Goal: Information Seeking & Learning: Learn about a topic

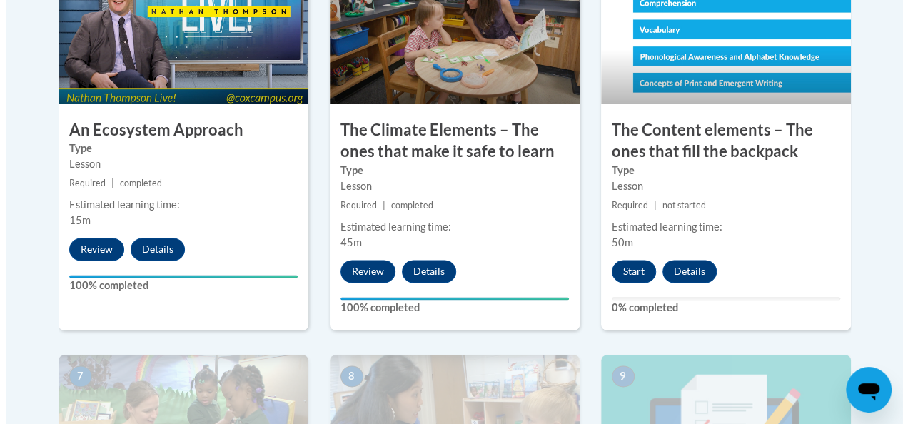
scroll to position [986, 0]
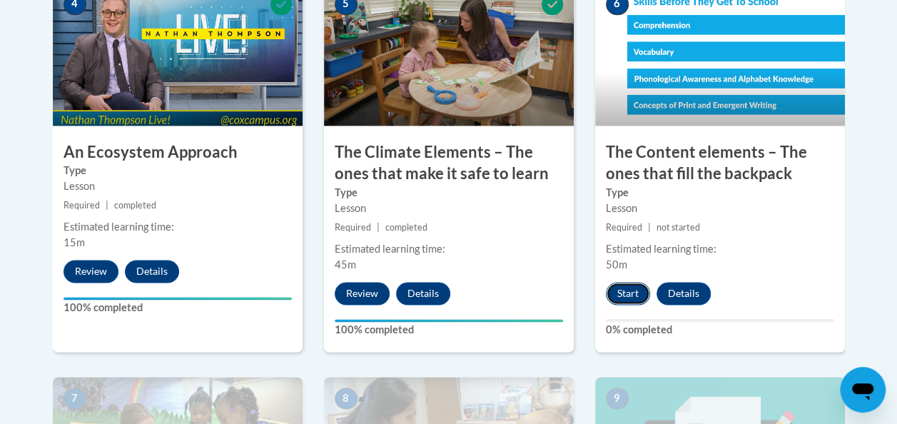
click at [637, 298] on button "Start" at bounding box center [628, 293] width 44 height 23
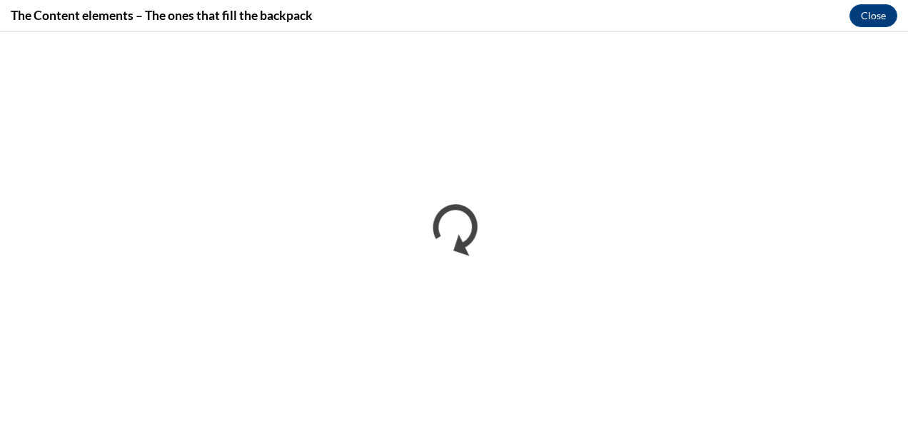
scroll to position [0, 0]
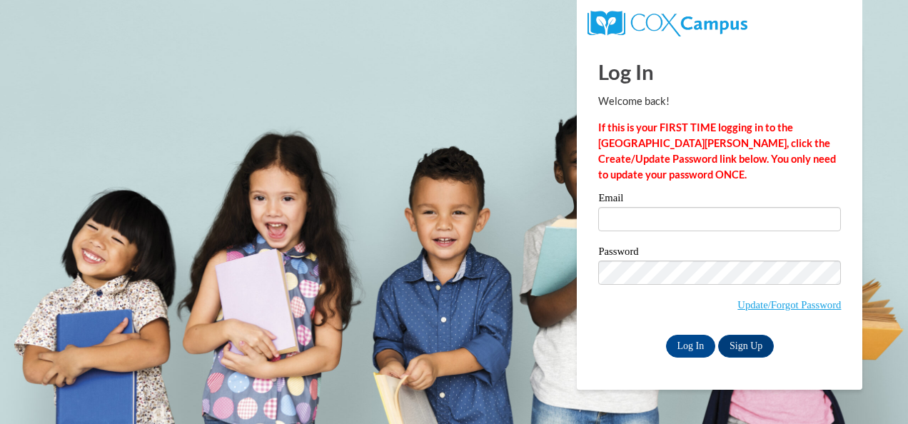
click at [697, 222] on input "Email" at bounding box center [719, 219] width 243 height 24
type input "weston_ikea@yahoo.com"
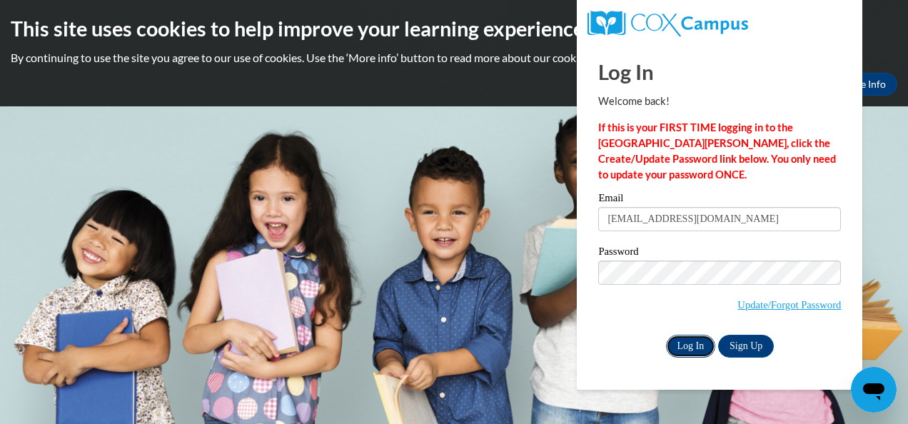
click at [682, 344] on input "Log In" at bounding box center [691, 346] width 50 height 23
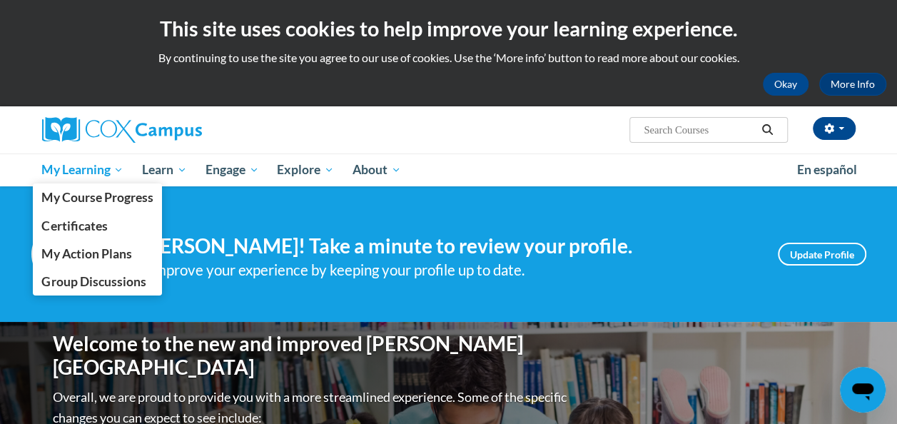
click at [112, 172] on span "My Learning" at bounding box center [82, 169] width 82 height 17
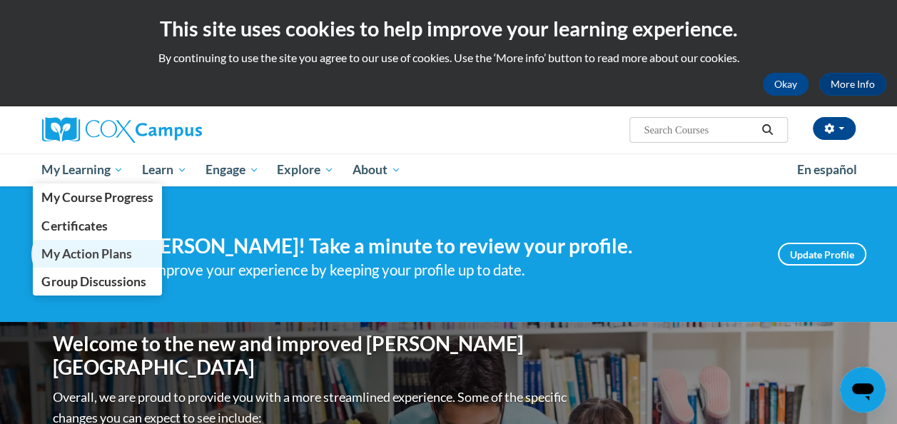
click at [140, 244] on link "My Action Plans" at bounding box center [98, 254] width 130 height 28
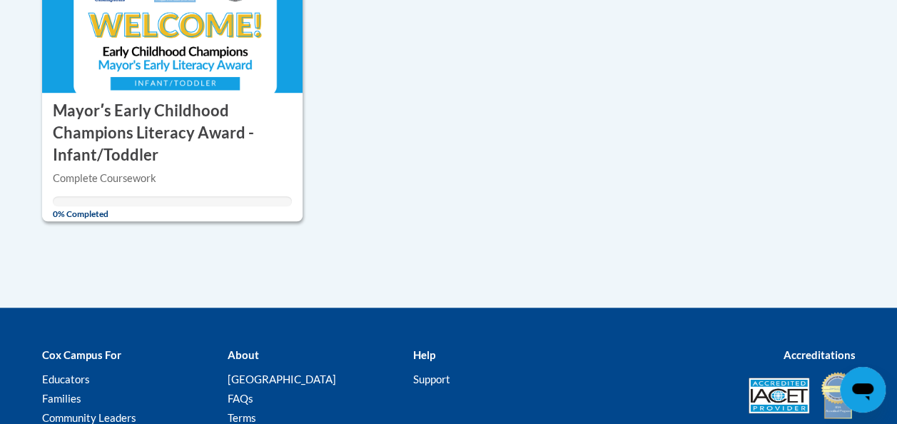
scroll to position [420, 0]
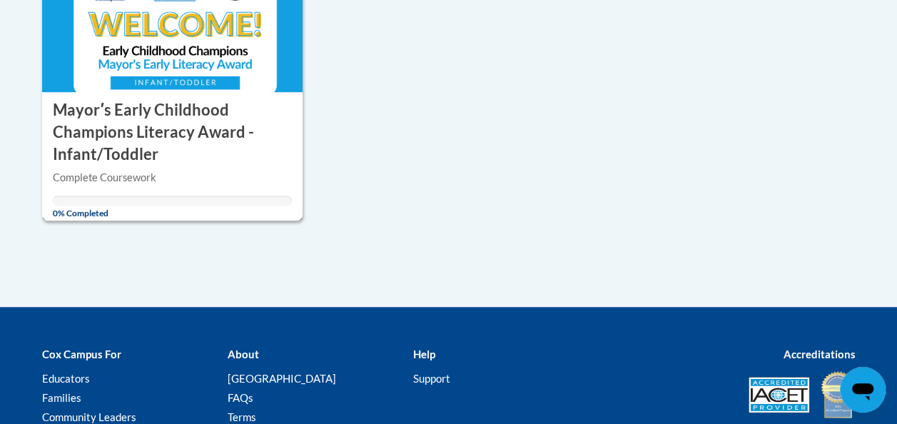
click at [166, 127] on h3 "Mayorʹs Early Childhood Champions Literacy Award - Infant/Toddler" at bounding box center [173, 132] width 240 height 66
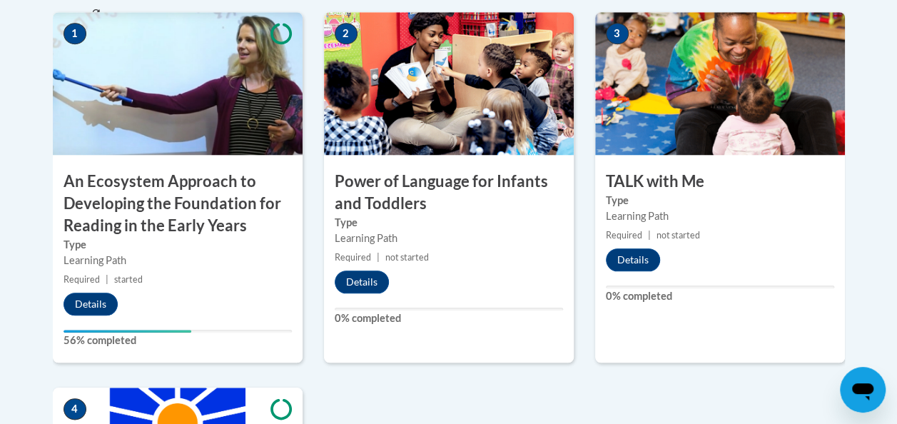
scroll to position [592, 0]
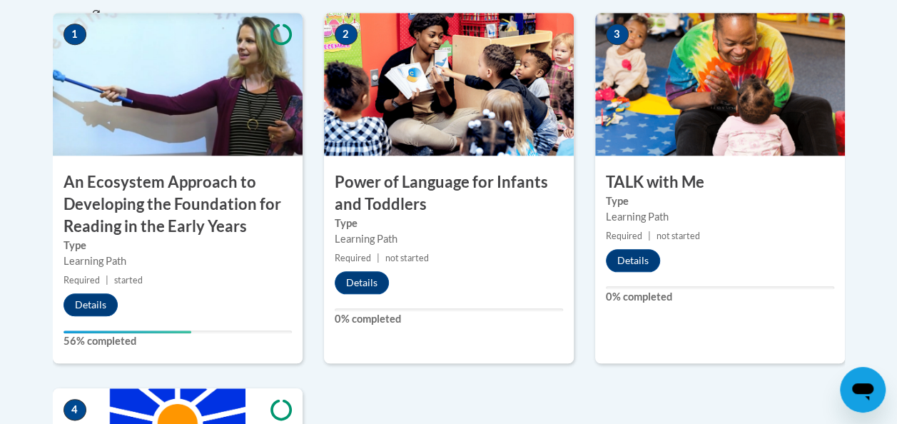
click at [146, 238] on label "Type" at bounding box center [178, 246] width 228 height 16
click at [104, 303] on button "Details" at bounding box center [91, 304] width 54 height 23
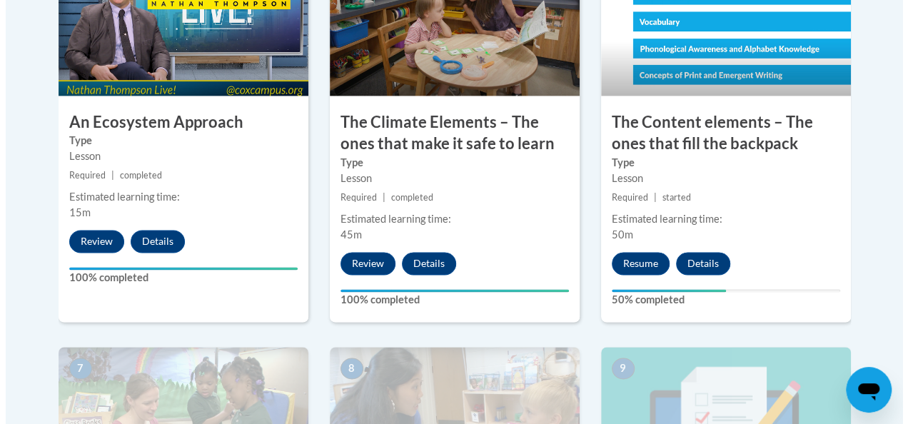
scroll to position [981, 0]
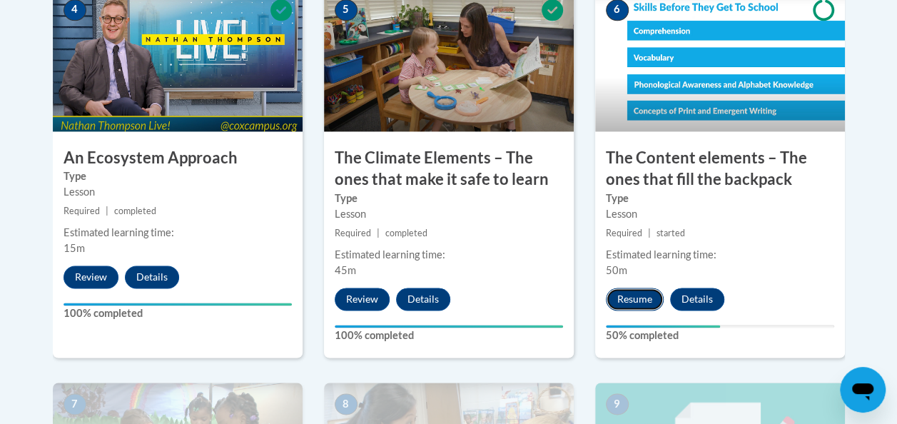
click at [634, 303] on button "Resume" at bounding box center [635, 299] width 58 height 23
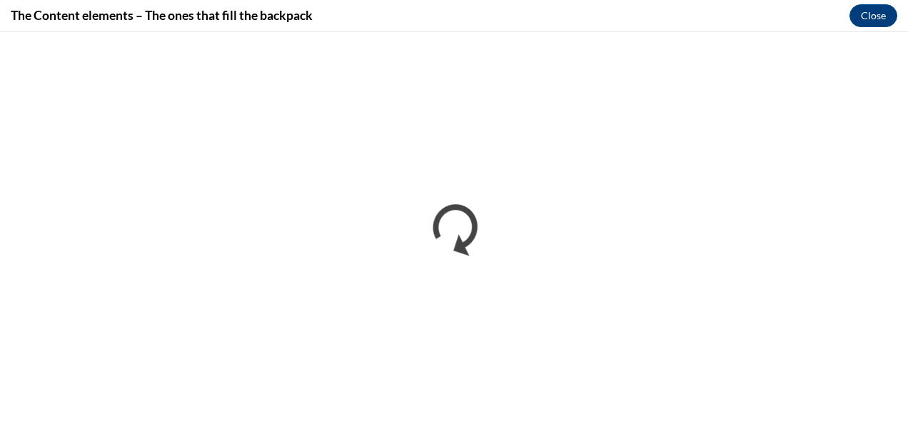
scroll to position [0, 0]
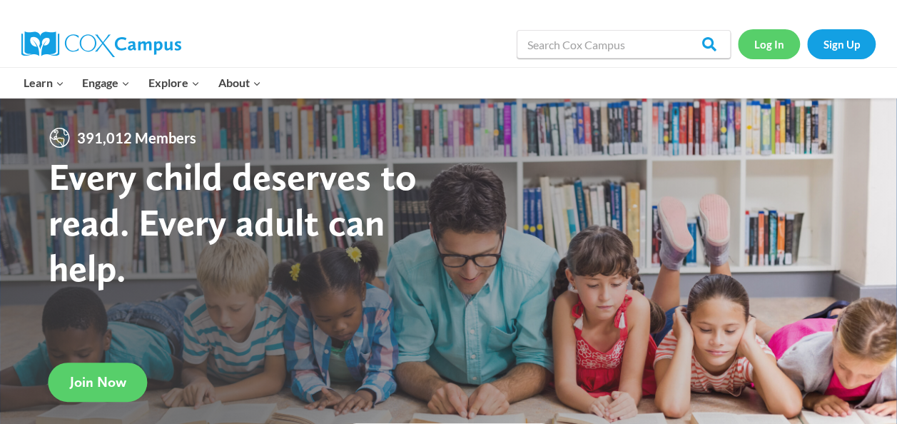
click at [769, 43] on link "Log In" at bounding box center [769, 43] width 62 height 29
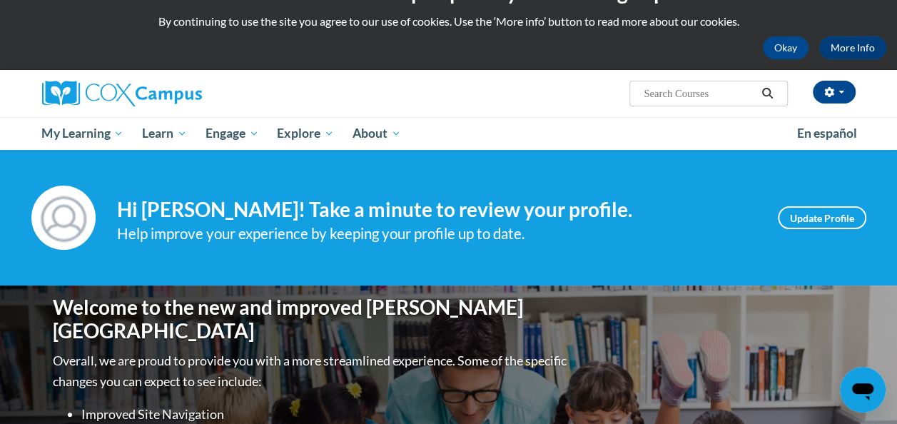
scroll to position [48, 0]
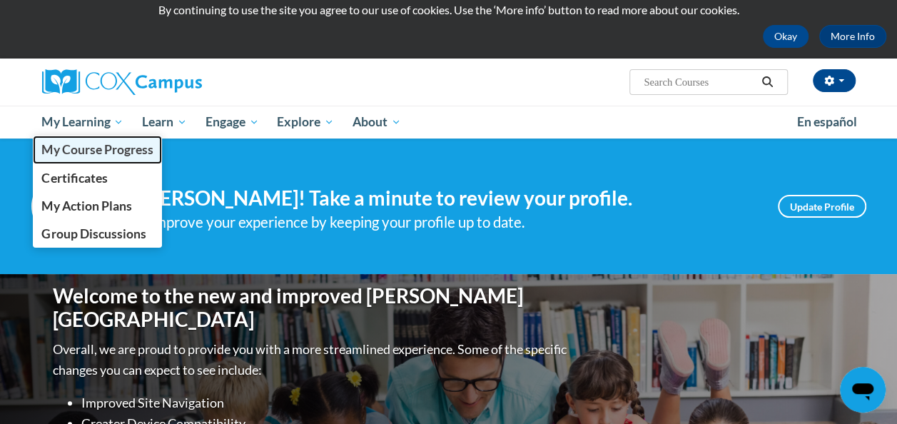
click at [90, 137] on link "My Course Progress" at bounding box center [98, 150] width 130 height 28
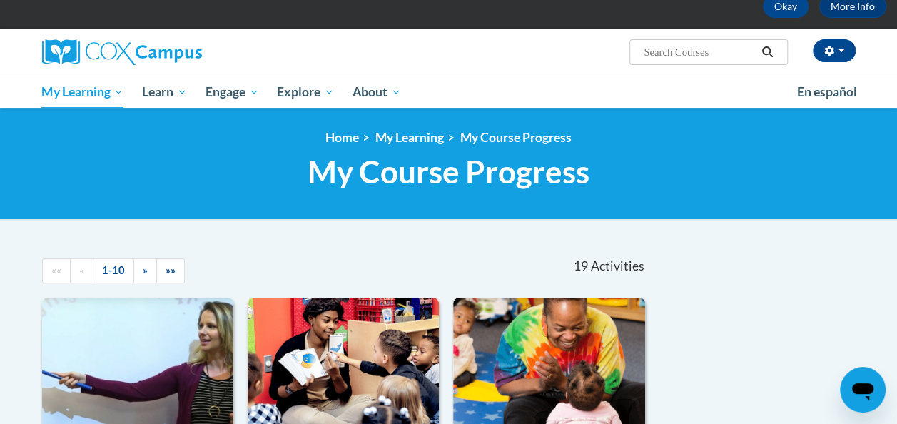
scroll to position [73, 0]
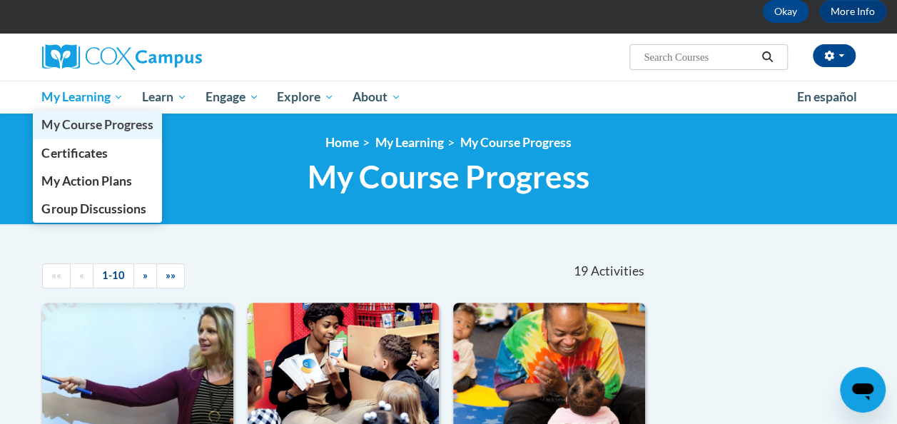
click at [100, 112] on link "My Course Progress" at bounding box center [98, 125] width 130 height 28
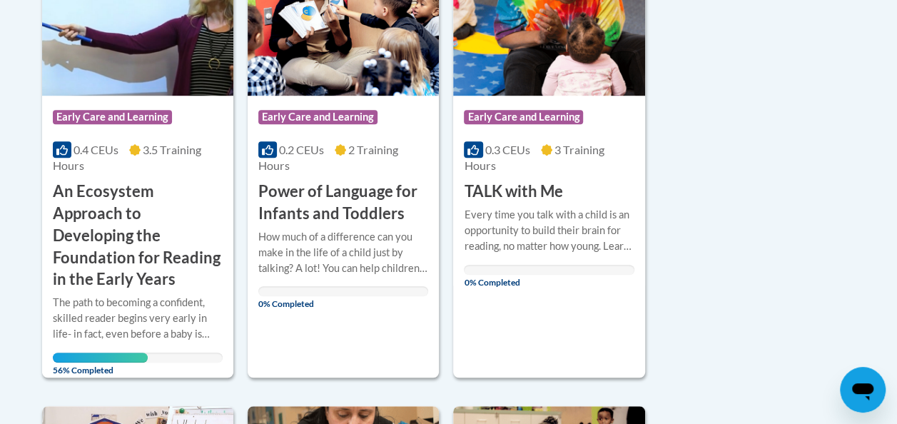
scroll to position [447, 0]
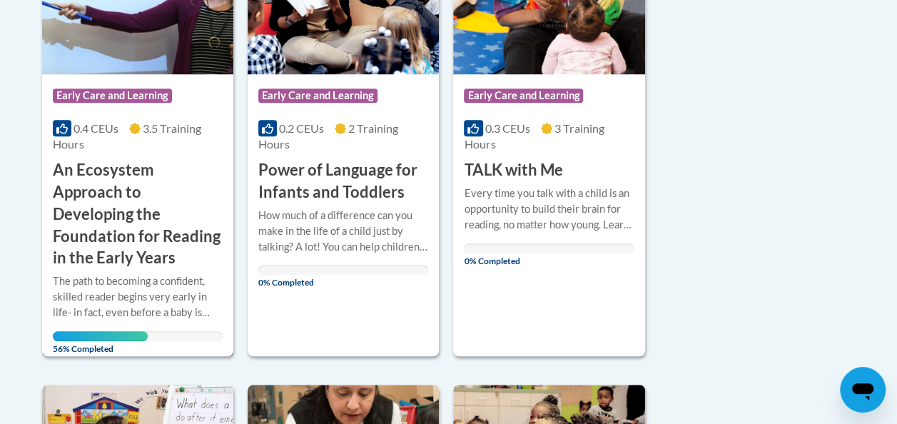
click at [143, 180] on h3 "An Ecosystem Approach to Developing the Foundation for Reading in the Early Yea…" at bounding box center [138, 214] width 170 height 110
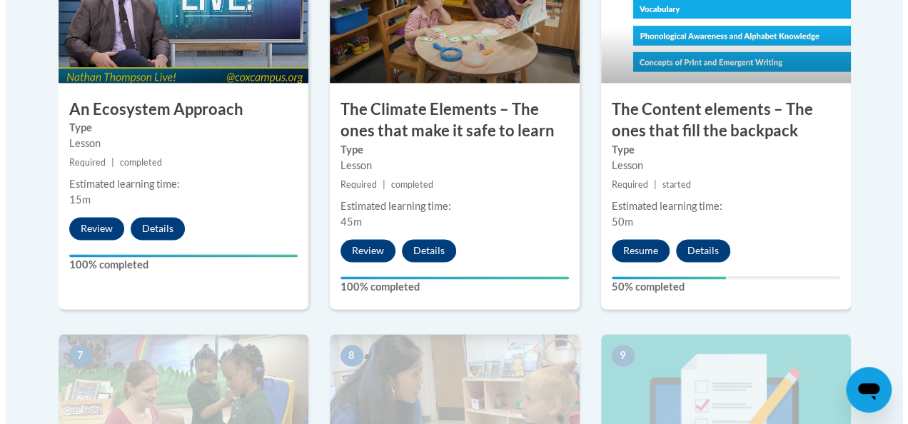
scroll to position [1053, 0]
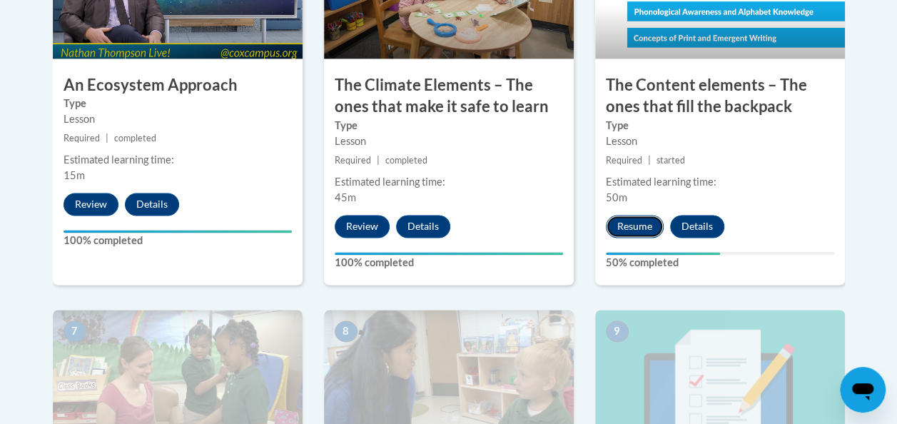
click at [634, 232] on button "Resume" at bounding box center [635, 226] width 58 height 23
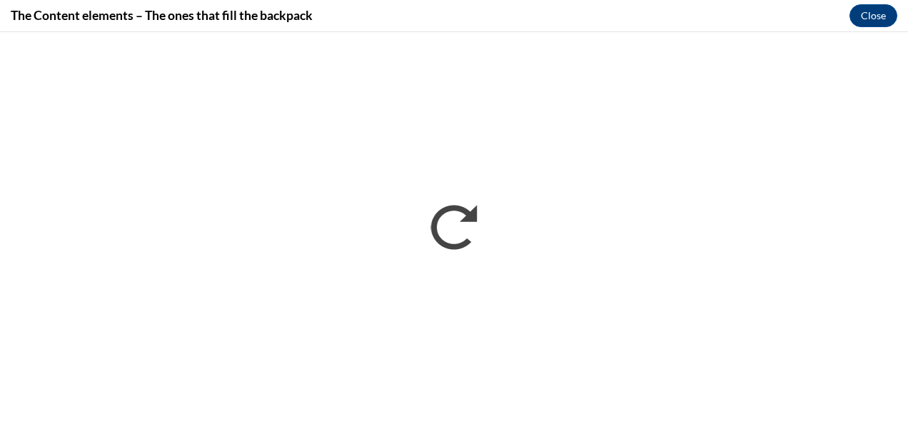
scroll to position [0, 0]
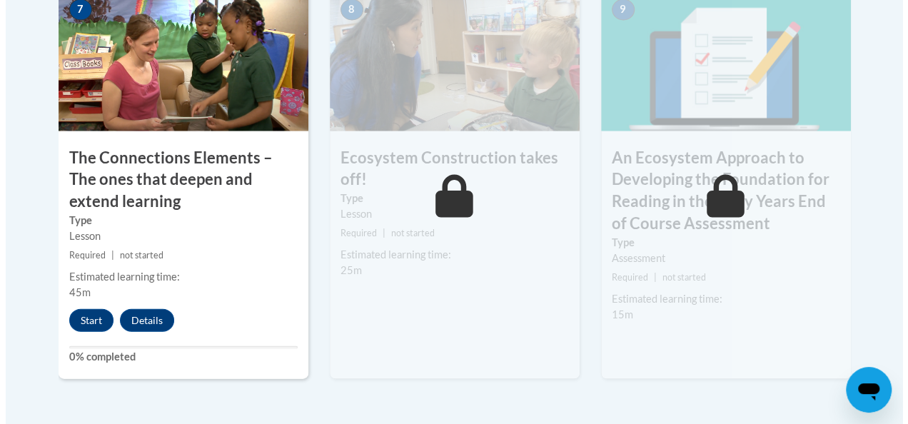
scroll to position [1382, 0]
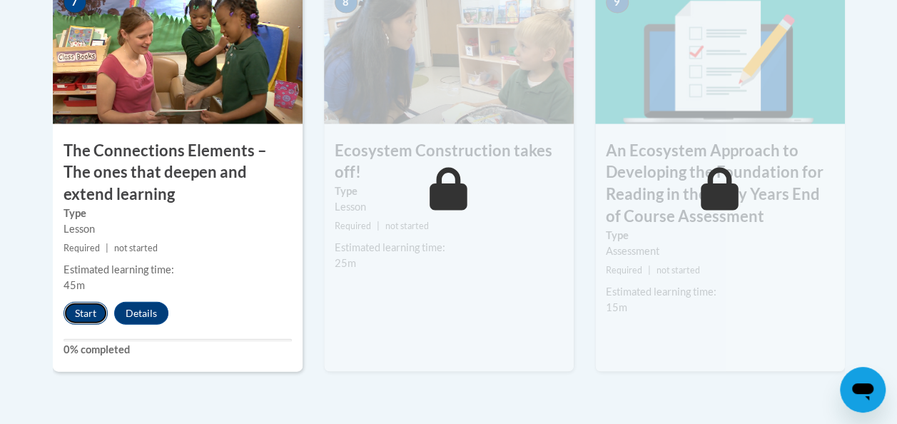
click at [81, 320] on button "Start" at bounding box center [86, 313] width 44 height 23
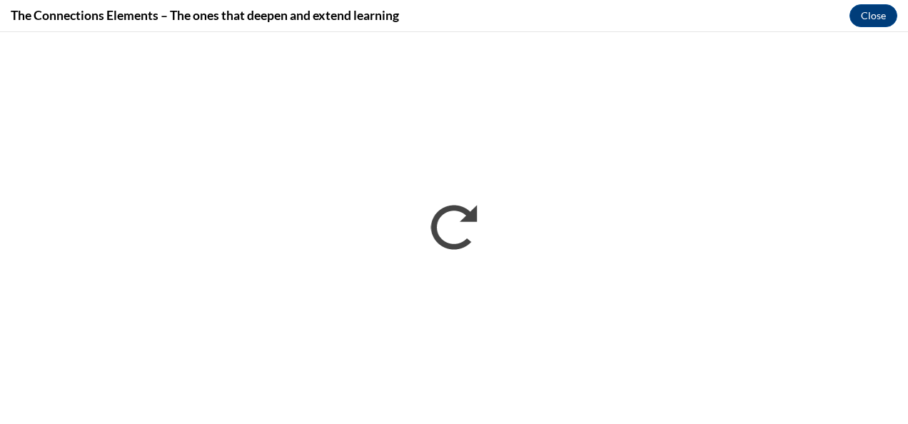
scroll to position [0, 0]
click at [467, 13] on div "The Connections Elements – The ones that deepen and extend learning Close" at bounding box center [454, 16] width 908 height 32
